Goal: Task Accomplishment & Management: Manage account settings

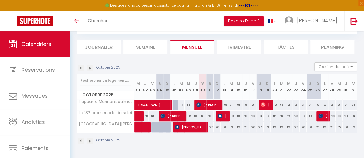
scroll to position [34, 0]
click at [90, 66] on img at bounding box center [90, 68] width 6 height 6
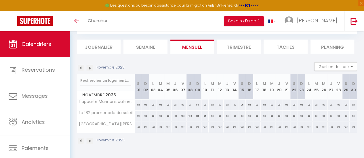
click at [90, 66] on img at bounding box center [90, 68] width 6 height 6
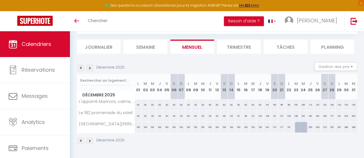
click at [90, 66] on img at bounding box center [90, 68] width 6 height 6
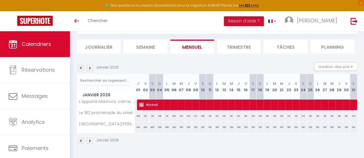
click at [90, 66] on img at bounding box center [90, 68] width 6 height 6
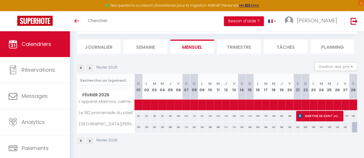
click at [90, 66] on img at bounding box center [90, 68] width 6 height 6
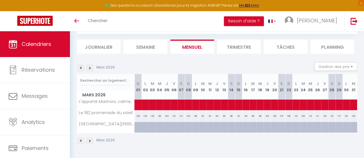
click at [83, 65] on img at bounding box center [81, 68] width 6 height 6
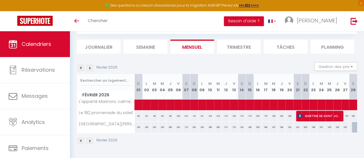
click at [90, 66] on img at bounding box center [90, 68] width 6 height 6
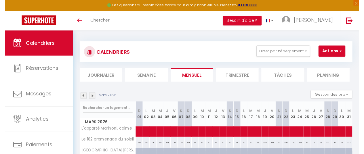
scroll to position [0, 0]
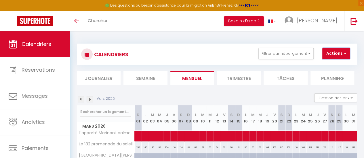
click at [348, 54] on button "Actions" at bounding box center [336, 54] width 28 height 12
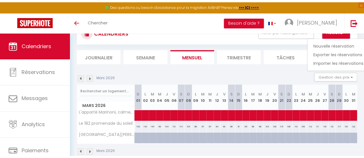
scroll to position [28, 0]
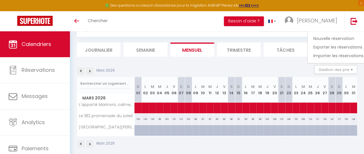
click at [80, 71] on img at bounding box center [81, 71] width 6 height 6
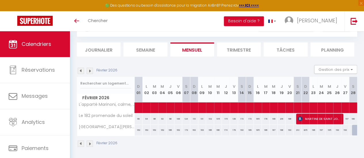
click at [352, 129] on div at bounding box center [356, 130] width 8 height 11
type input "196"
select select "1"
type input "[DATE]"
type input "Dim 01 Mars 2026"
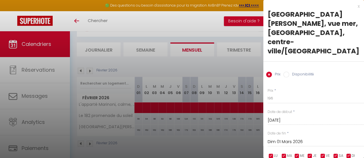
click at [301, 72] on label "Disponibilité" at bounding box center [301, 75] width 25 height 6
click at [289, 72] on input "Disponibilité" at bounding box center [286, 75] width 6 height 6
radio input "true"
radio input "false"
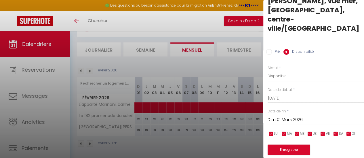
scroll to position [23, 0]
click at [290, 116] on input "Dim 01 Mars 2026" at bounding box center [315, 119] width 96 height 7
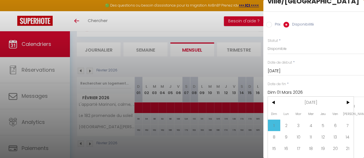
scroll to position [55, 0]
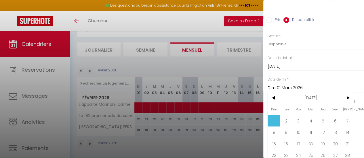
type input "[DATE]"
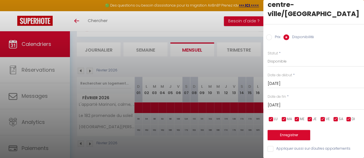
scroll to position [23, 0]
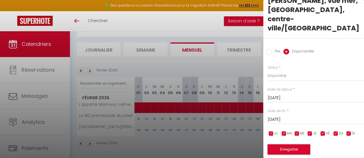
click at [298, 145] on button "Enregistrer" at bounding box center [288, 150] width 43 height 10
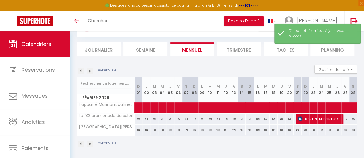
click at [88, 70] on img at bounding box center [90, 71] width 6 height 6
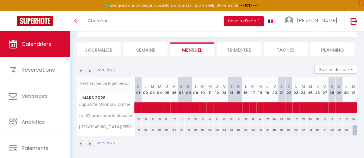
click at [81, 70] on img at bounding box center [81, 71] width 6 height 6
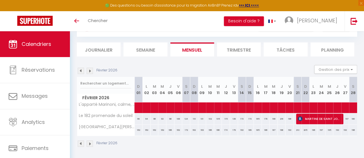
click at [81, 70] on img at bounding box center [81, 71] width 6 height 6
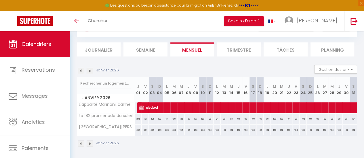
click at [81, 70] on img at bounding box center [81, 71] width 6 height 6
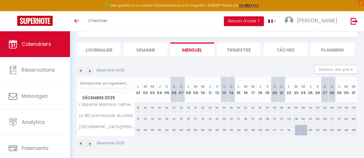
click at [92, 70] on img at bounding box center [90, 71] width 6 height 6
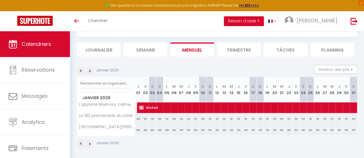
click at [92, 70] on img at bounding box center [90, 71] width 6 height 6
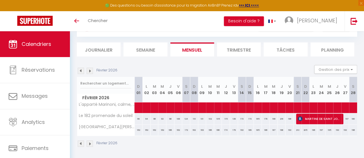
click at [92, 70] on img at bounding box center [90, 71] width 6 height 6
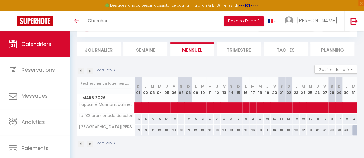
click at [92, 70] on img at bounding box center [90, 71] width 6 height 6
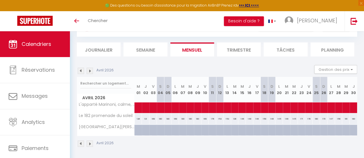
click at [92, 70] on img at bounding box center [90, 71] width 6 height 6
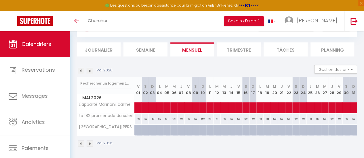
click at [92, 70] on img at bounding box center [90, 71] width 6 height 6
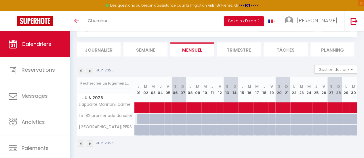
click at [92, 70] on img at bounding box center [90, 71] width 6 height 6
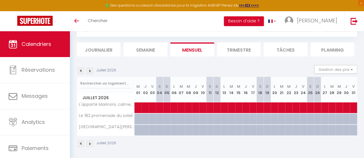
click at [79, 70] on img at bounding box center [81, 71] width 6 height 6
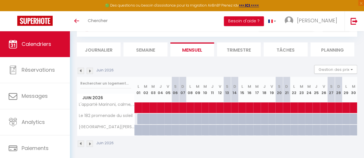
click at [79, 70] on img at bounding box center [81, 71] width 6 height 6
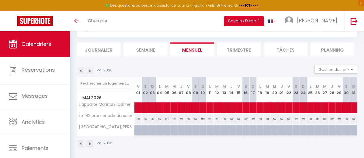
click at [79, 70] on img at bounding box center [81, 71] width 6 height 6
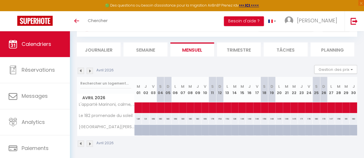
click at [79, 70] on img at bounding box center [81, 71] width 6 height 6
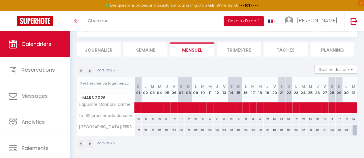
click at [79, 70] on img at bounding box center [81, 71] width 6 height 6
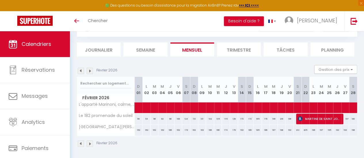
click at [79, 70] on img at bounding box center [81, 71] width 6 height 6
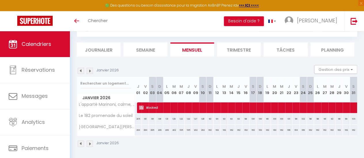
click at [79, 70] on img at bounding box center [81, 71] width 6 height 6
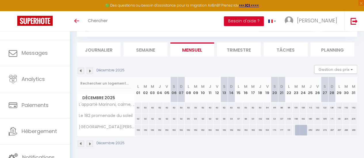
scroll to position [12, 0]
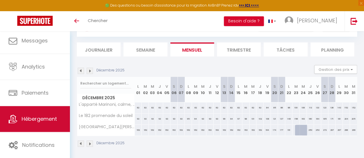
click at [46, 118] on span "Hébergement" at bounding box center [39, 119] width 35 height 7
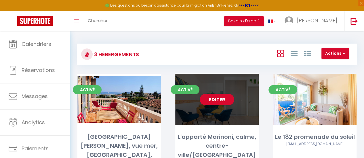
click at [229, 110] on div "Editer" at bounding box center [216, 100] width 83 height 52
select select "3"
select select "2"
select select "1"
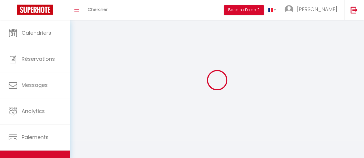
select select
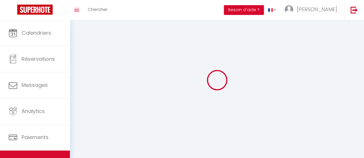
select select
checkbox input "false"
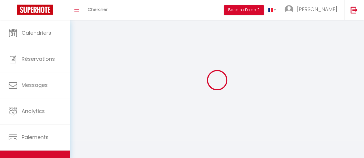
checkbox input "false"
select select
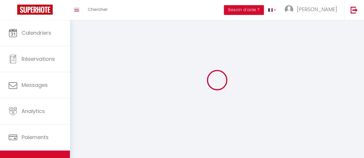
select select
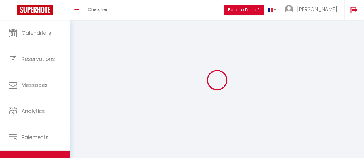
checkbox input "false"
select select
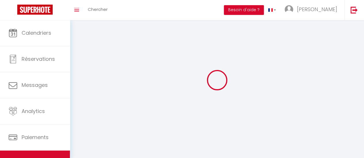
select select
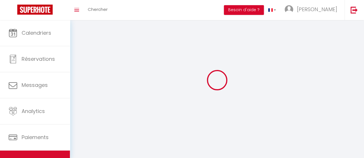
select select
checkbox input "false"
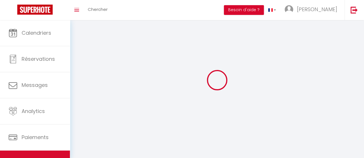
checkbox input "false"
select select
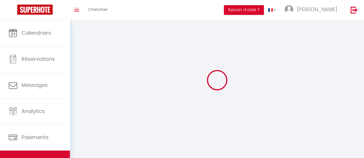
select select
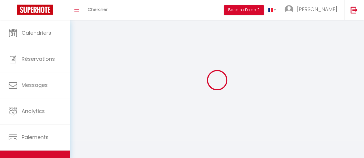
checkbox input "false"
select select
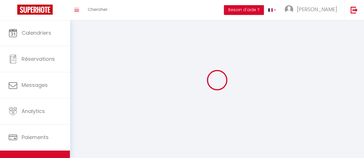
select select
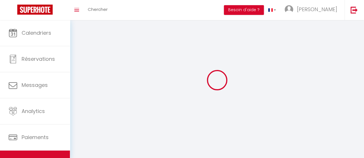
select select
checkbox input "false"
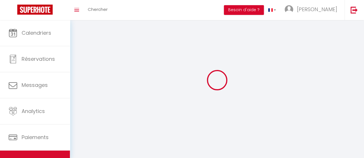
checkbox input "false"
select select
select select "28"
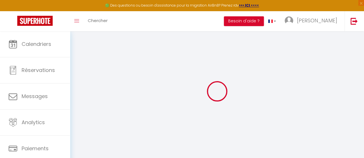
select select
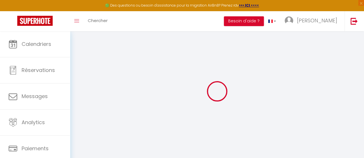
select select
checkbox input "false"
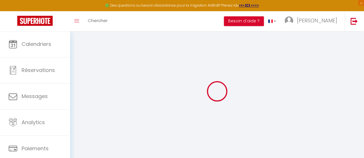
select select
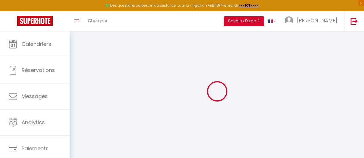
select select
checkbox input "false"
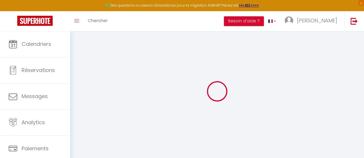
checkbox input "false"
select select
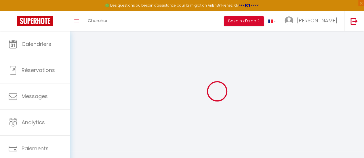
select select
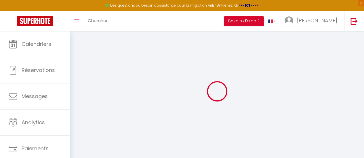
checkbox input "false"
select select
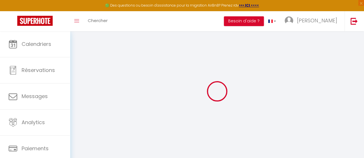
select select
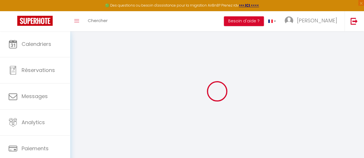
select select
checkbox input "false"
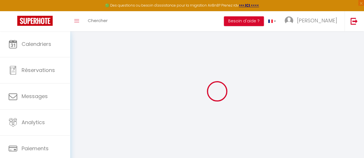
checkbox input "false"
select select
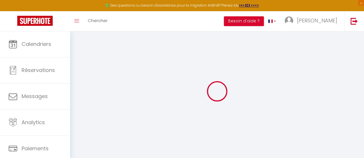
select select
checkbox input "false"
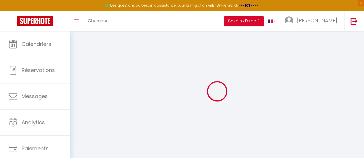
checkbox input "false"
select select
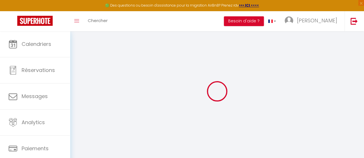
select select
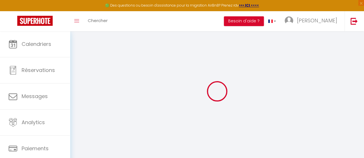
select select
checkbox input "false"
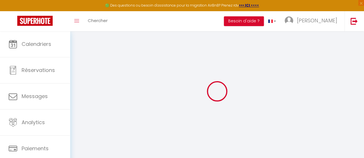
select select
type input "L'apparté Marinoni, calme, centre-ville/[GEOGRAPHIC_DATA]"
type input "[PERSON_NAME]"
select select "2"
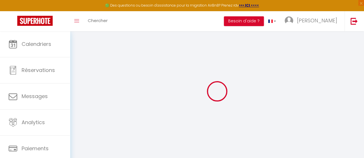
select select "0"
type input "75"
type input "40"
type input "1.34"
type input "600"
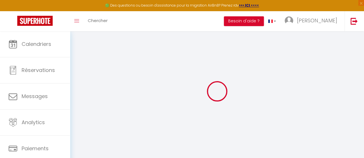
select select
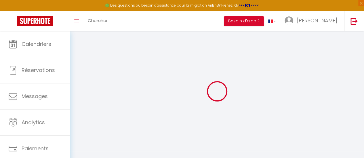
type input "[STREET_ADDRESS]"
type input "06310"
type input "[GEOGRAPHIC_DATA]"
type input "[EMAIL_ADDRESS][DOMAIN_NAME]"
select select "7036"
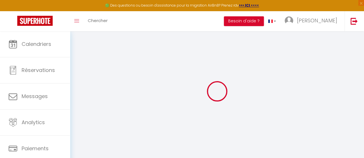
checkbox input "false"
type input "0"
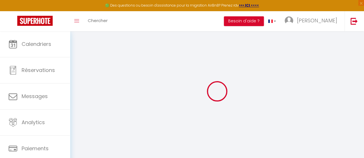
type input "0"
select select
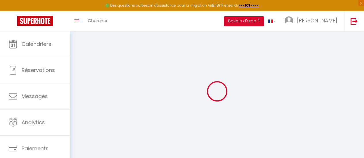
select select
checkbox input "false"
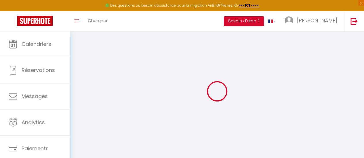
checkbox input "false"
select select "+ 5 %"
select select "+ 2 %"
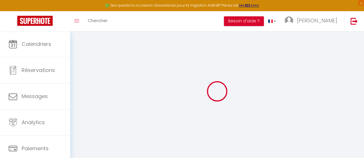
select select "+ 2 %"
checkbox input "false"
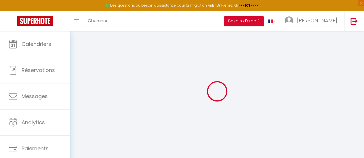
select select "17:00"
select select "22:00"
select select "10:00"
select select "30"
select select "120"
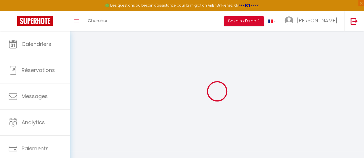
select select "EUR"
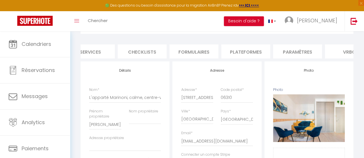
scroll to position [0, 173]
click at [252, 51] on li "Plateformes" at bounding box center [242, 52] width 49 height 14
select select
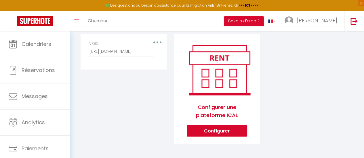
scroll to position [431, 0]
click at [237, 133] on button "Configurer" at bounding box center [217, 131] width 60 height 12
select select "1"
select select
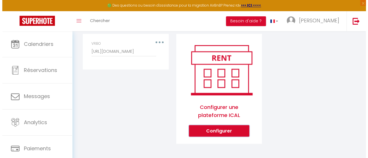
scroll to position [426, 0]
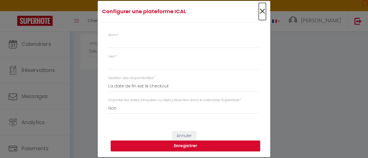
click at [262, 12] on span "×" at bounding box center [262, 11] width 7 height 17
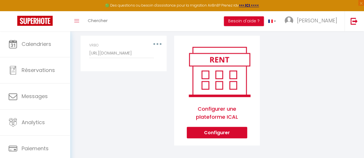
scroll to position [431, 0]
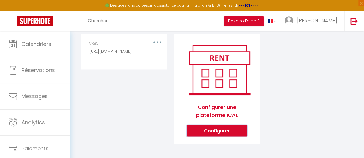
click at [228, 132] on button "Configurer" at bounding box center [217, 131] width 60 height 12
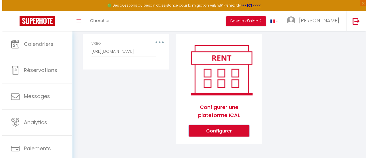
scroll to position [426, 0]
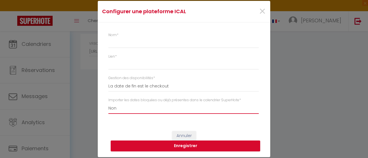
click at [208, 110] on select "Oui Non" at bounding box center [183, 108] width 150 height 11
click at [264, 11] on span "×" at bounding box center [262, 11] width 7 height 17
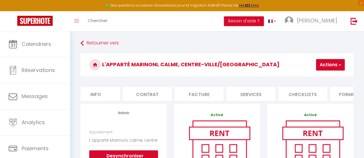
scroll to position [0, 4]
click at [99, 92] on li "Info" at bounding box center [101, 94] width 49 height 14
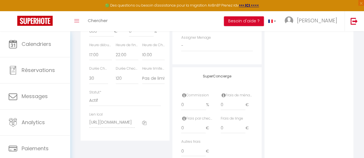
scroll to position [352, 0]
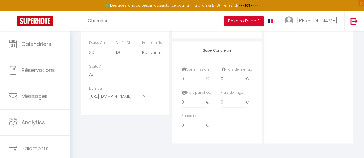
click at [144, 100] on icon at bounding box center [144, 97] width 4 height 4
